Goal: Transaction & Acquisition: Purchase product/service

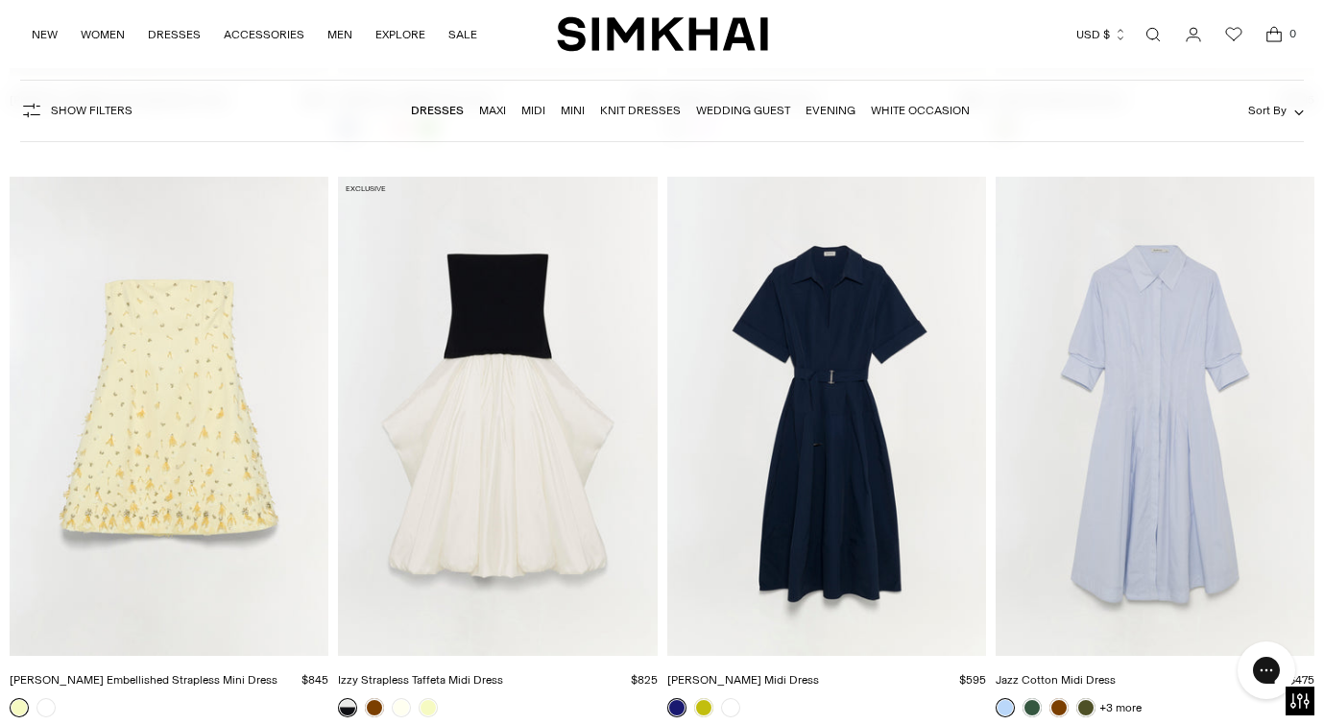
scroll to position [9865, 0]
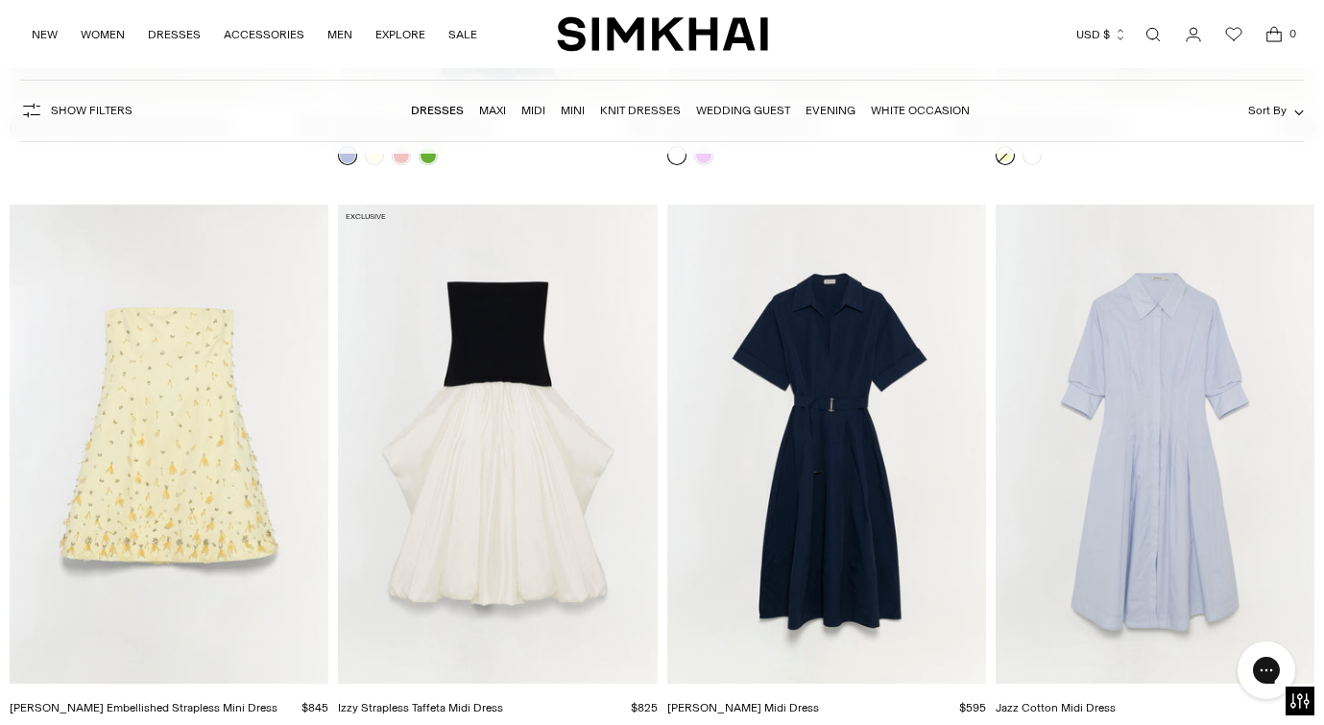
click at [0, 0] on img "Yasmin Embellished Strapless Mini Dress" at bounding box center [0, 0] width 0 height 0
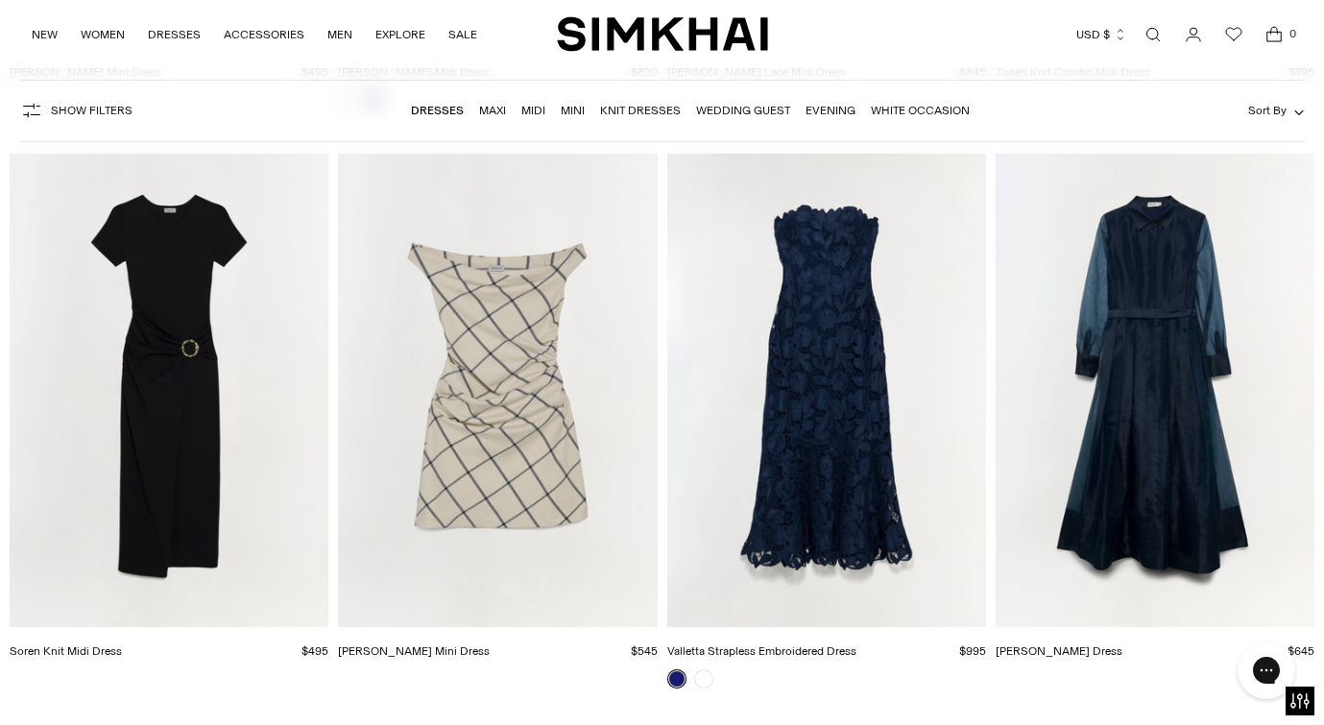
scroll to position [11078, 0]
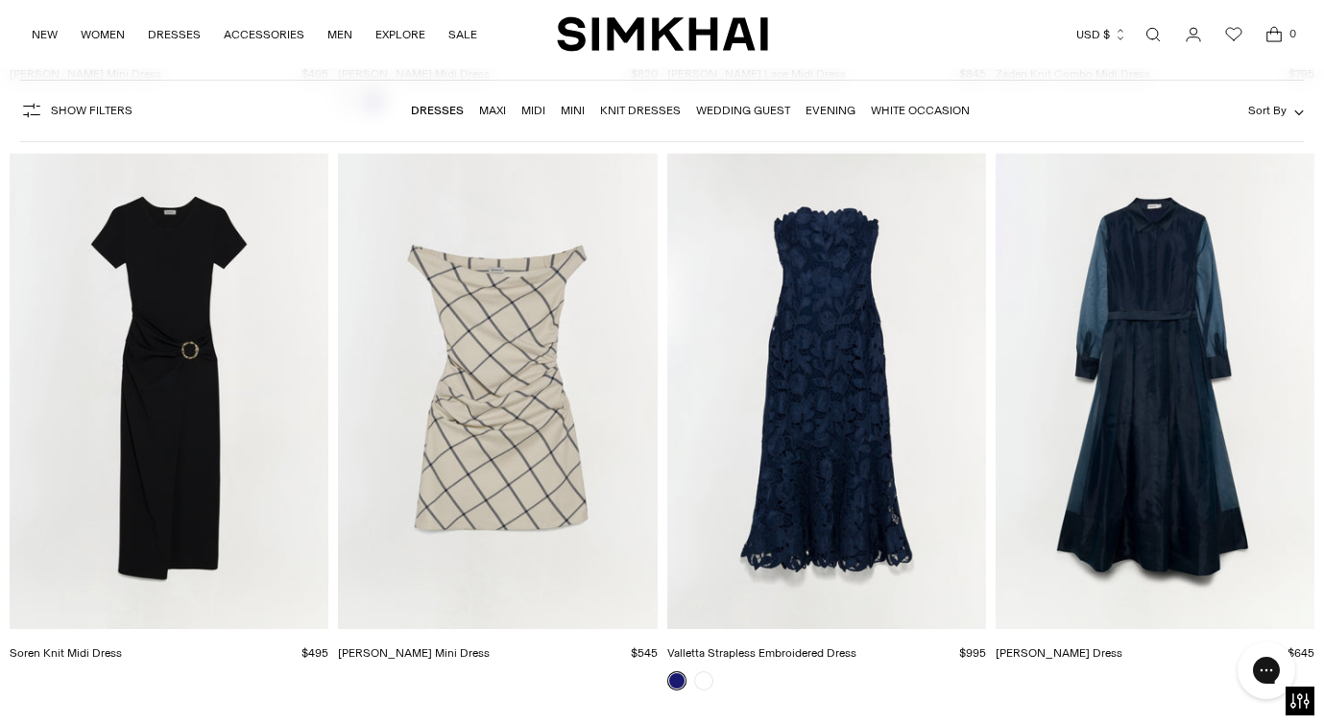
click at [0, 0] on img "Montgomery Dress" at bounding box center [0, 0] width 0 height 0
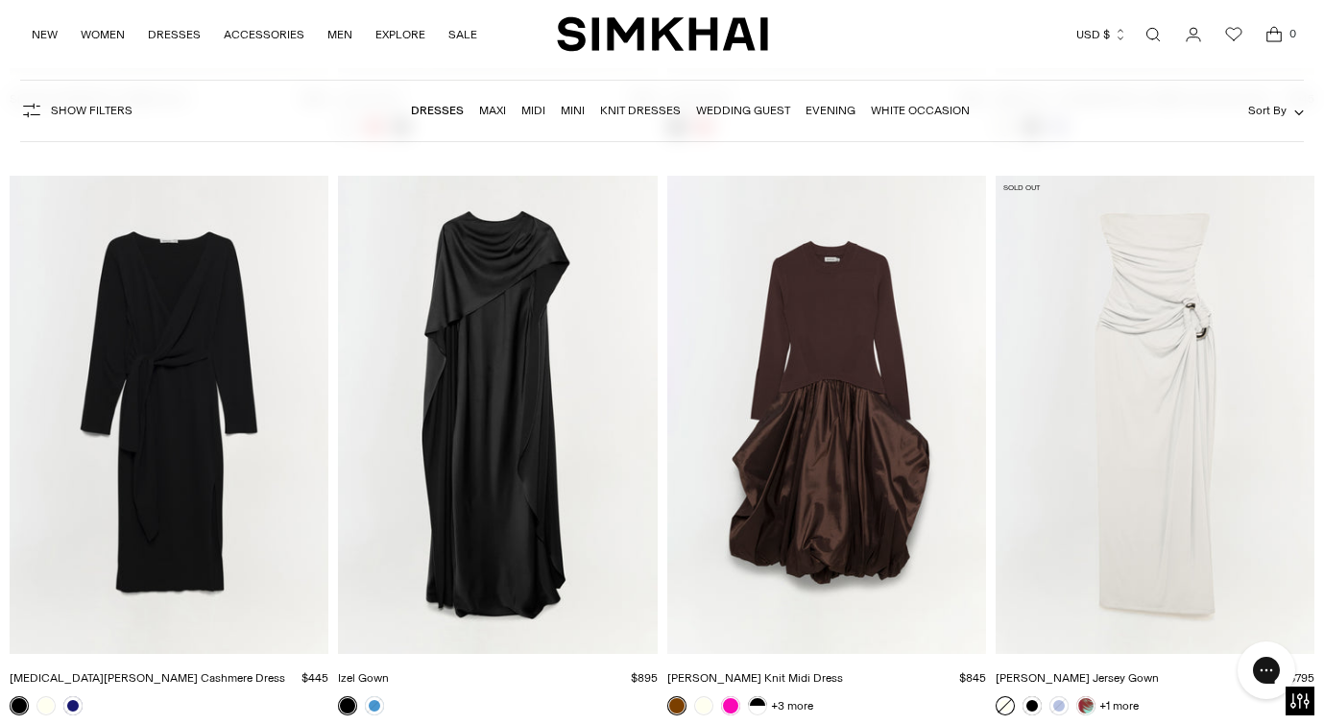
scroll to position [19722, 0]
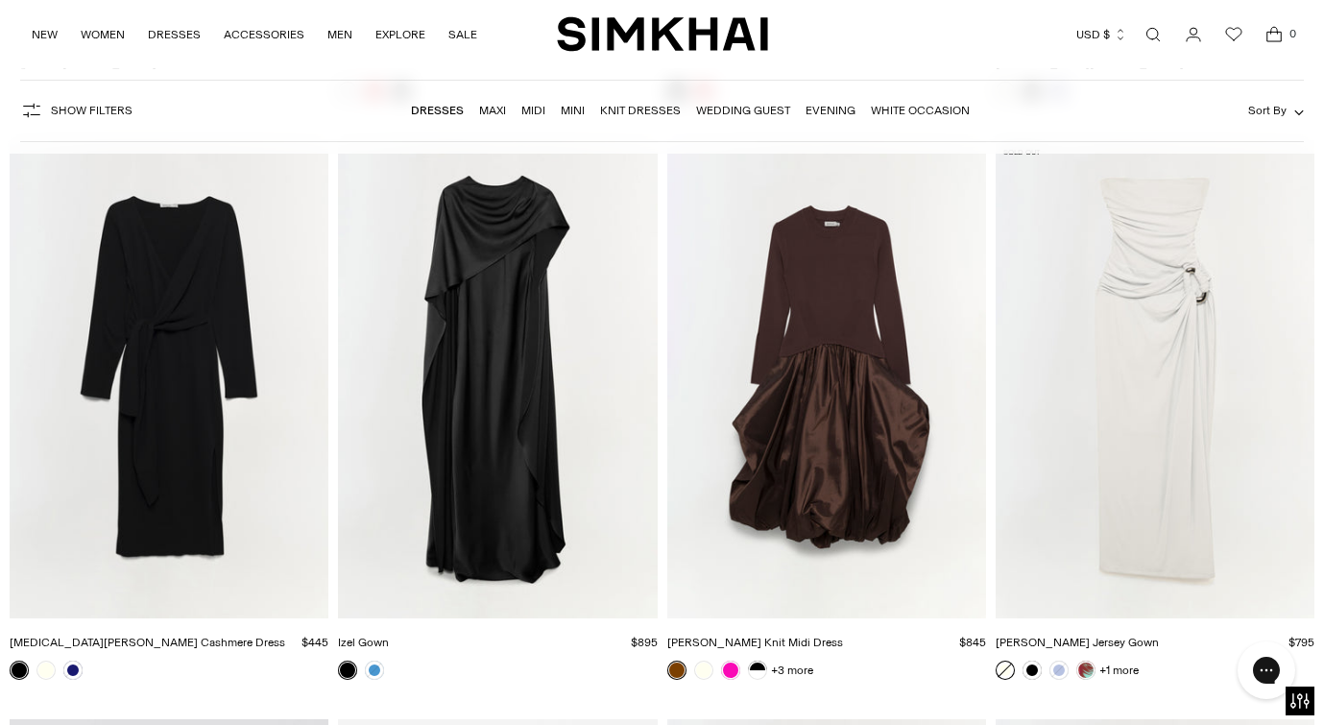
click at [0, 0] on img "Izel Gown" at bounding box center [0, 0] width 0 height 0
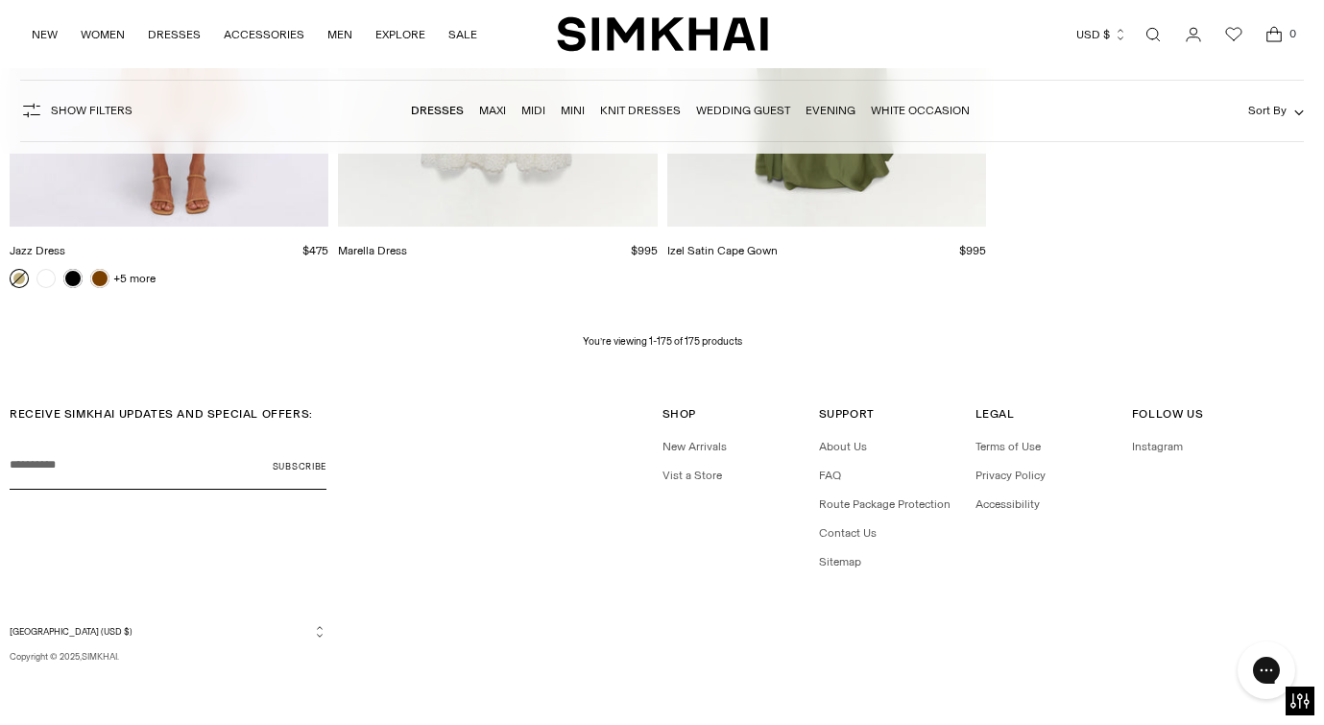
scroll to position [25327, 0]
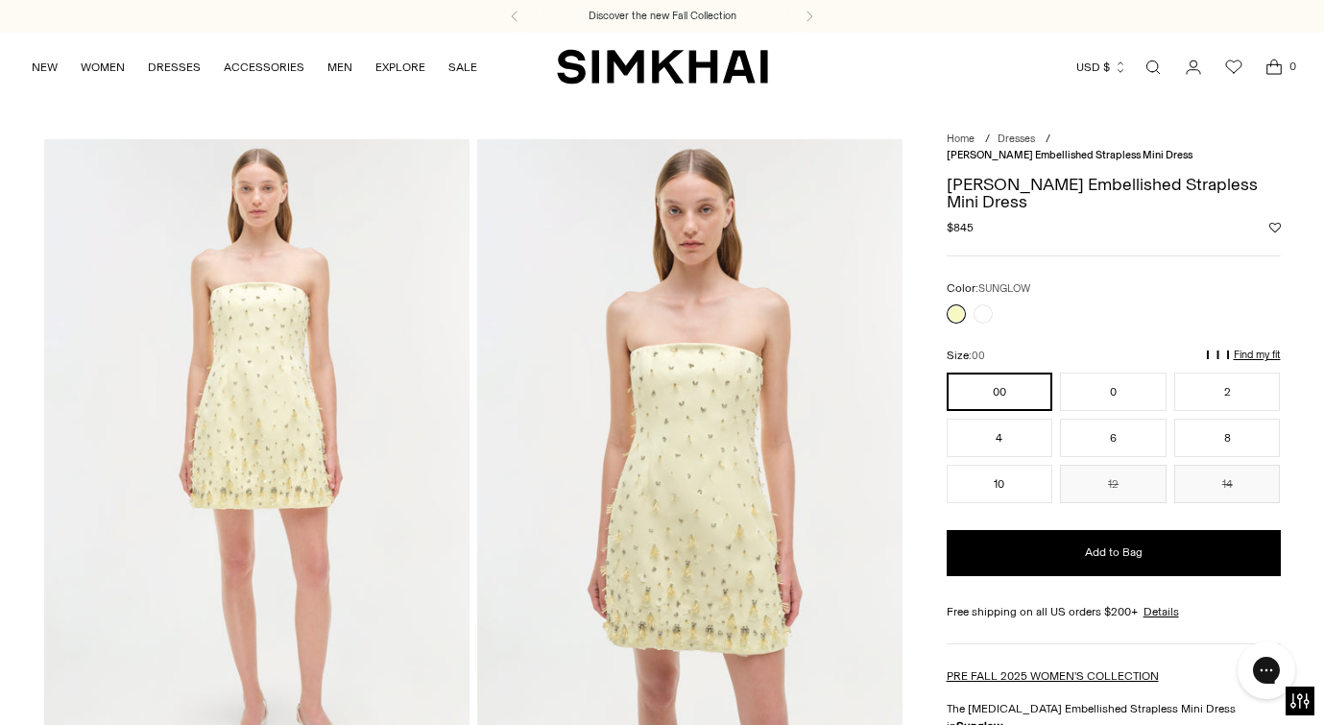
click at [713, 567] on img at bounding box center [689, 458] width 425 height 639
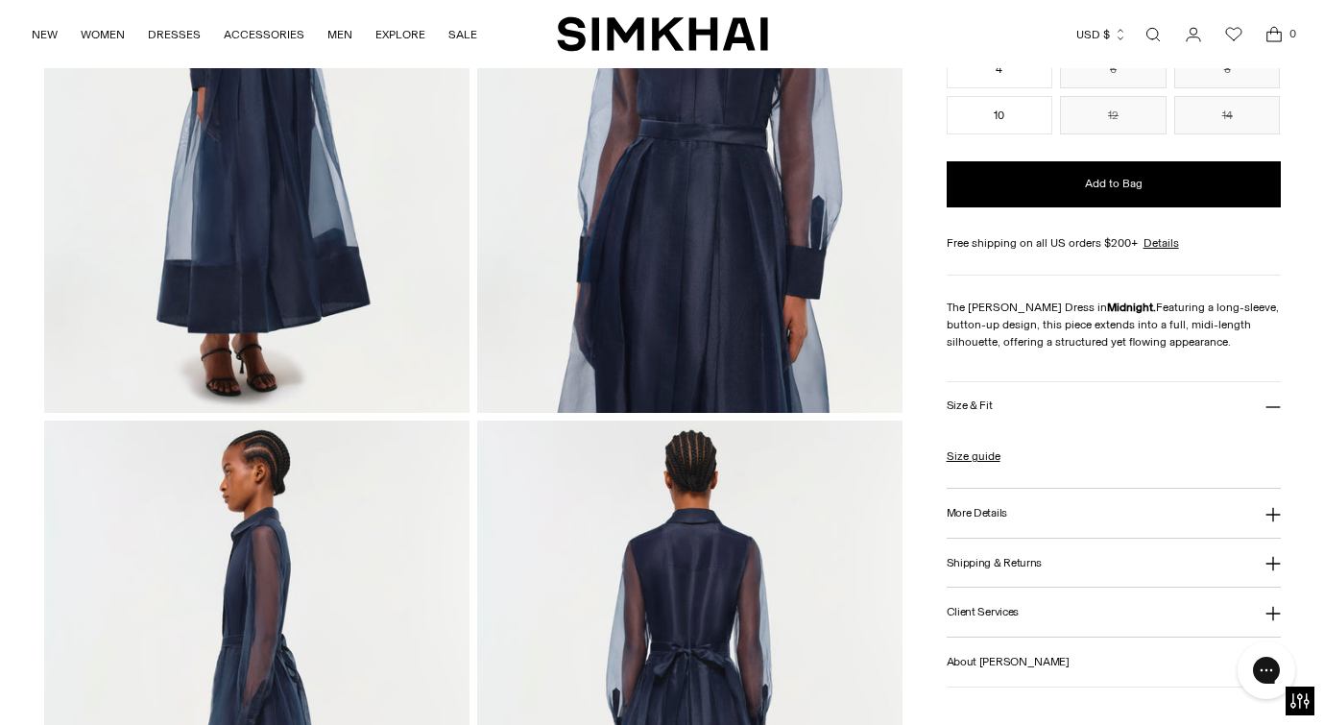
scroll to position [499, 0]
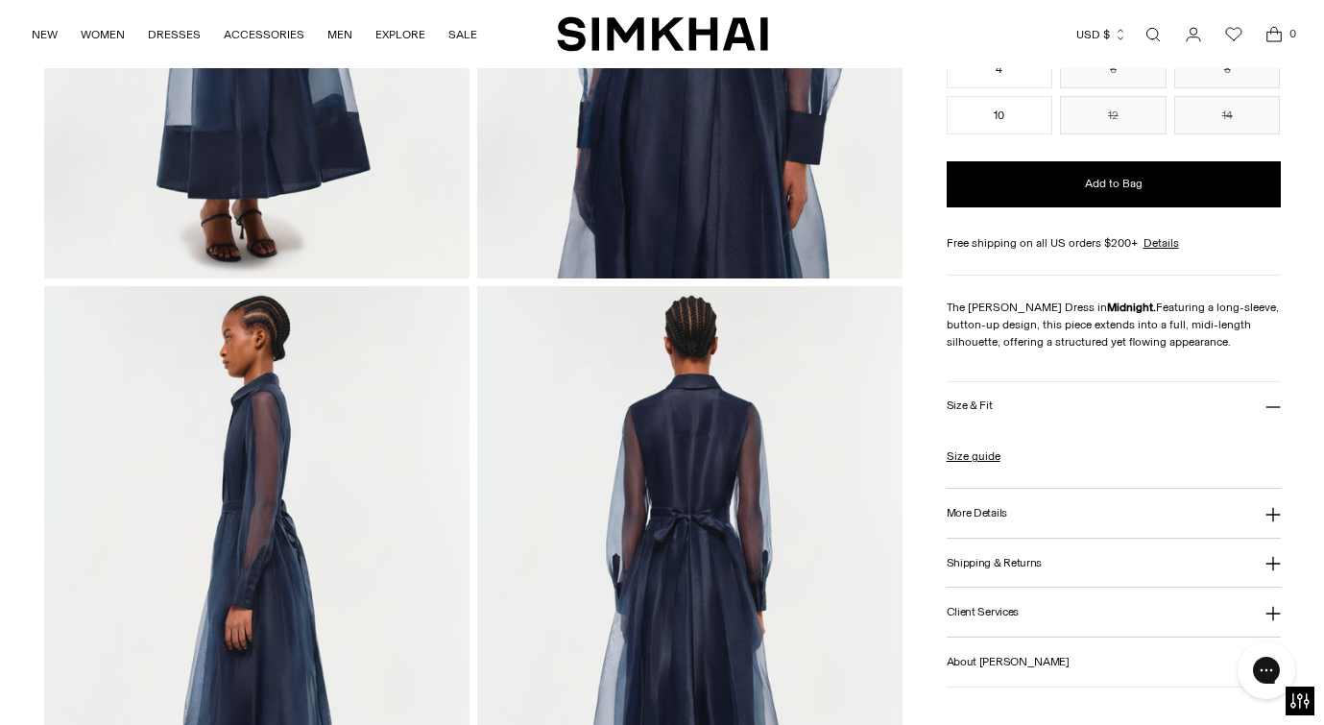
click at [679, 510] on img at bounding box center [689, 605] width 425 height 639
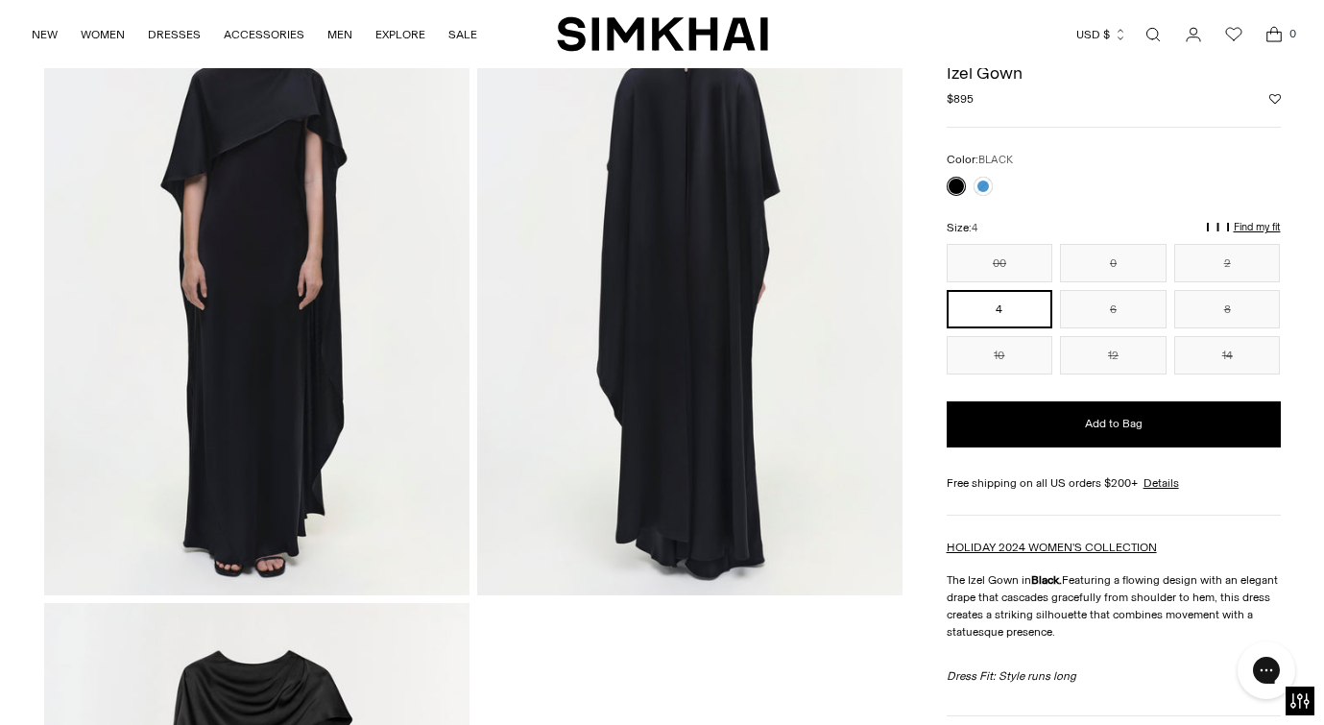
scroll to position [505, 0]
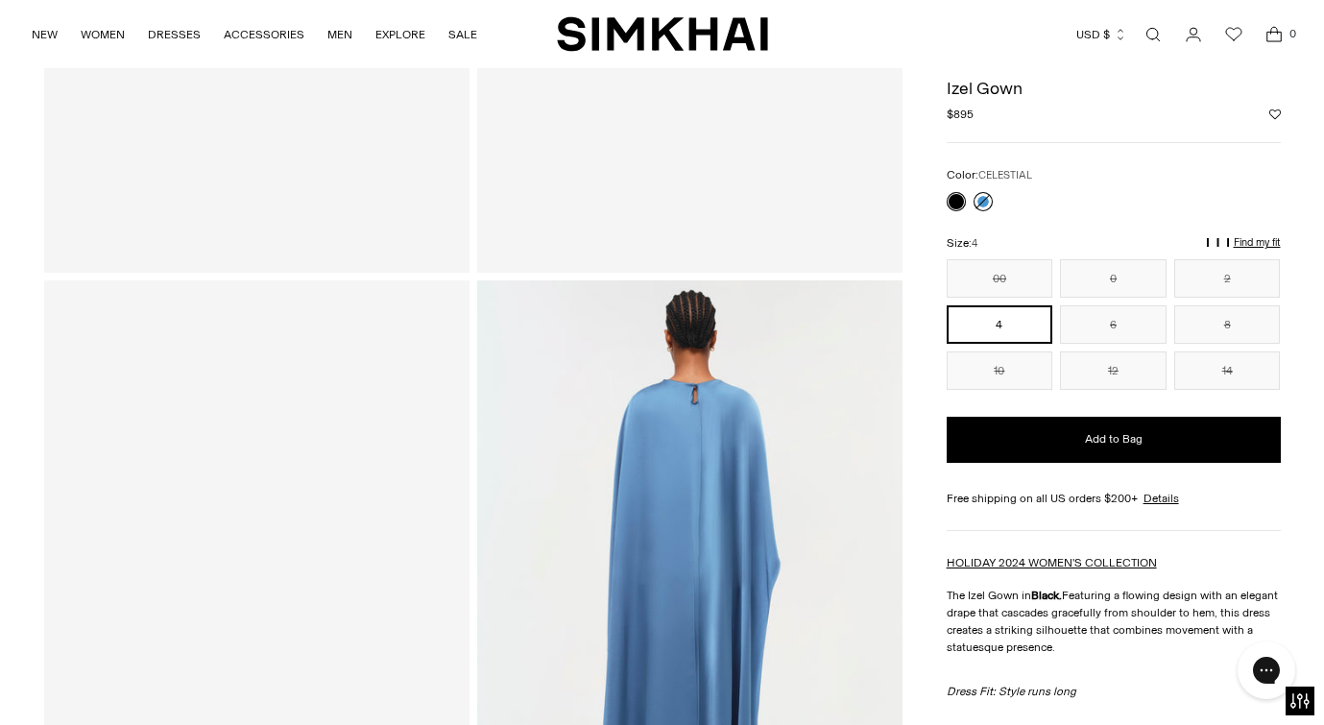
click at [983, 199] on link at bounding box center [983, 201] width 19 height 19
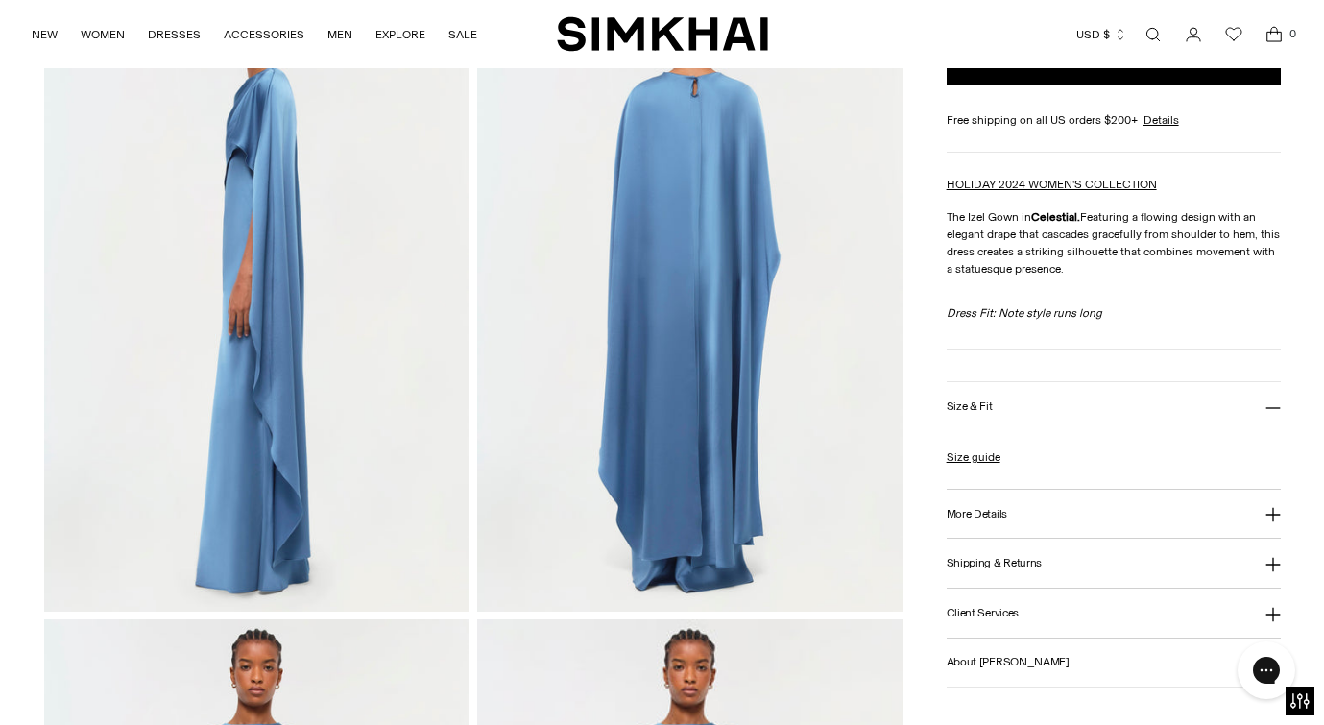
scroll to position [820, 0]
